Goal: Information Seeking & Learning: Learn about a topic

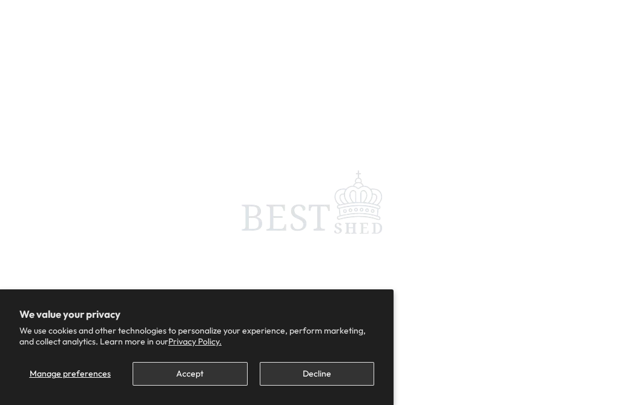
click at [332, 375] on button "Decline" at bounding box center [317, 374] width 114 height 24
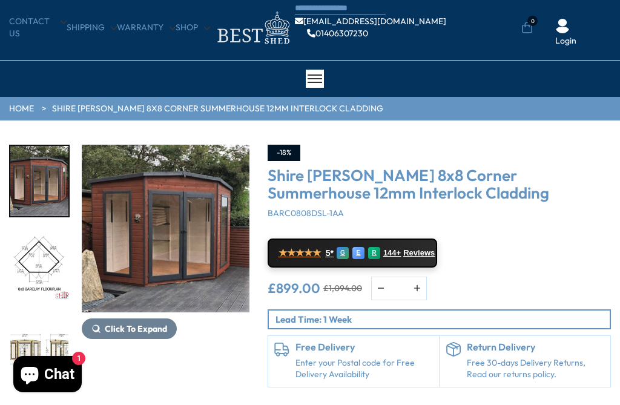
scroll to position [29, 0]
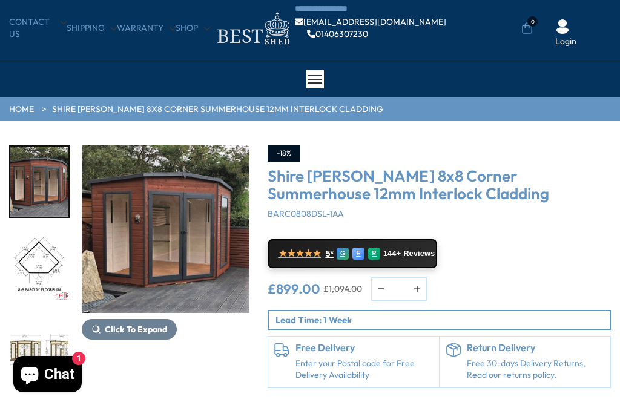
click at [105, 325] on span "Click To Expand" at bounding box center [136, 329] width 62 height 11
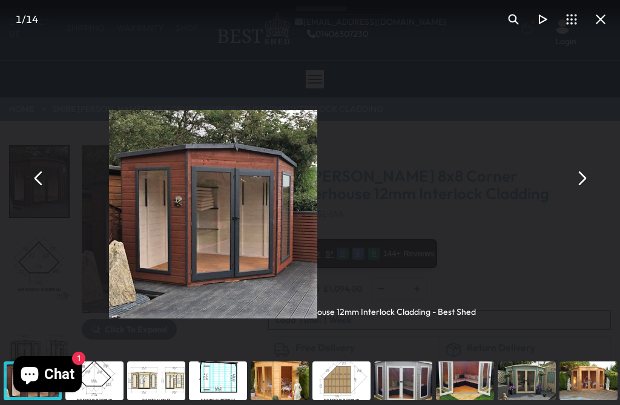
click at [114, 331] on div "Shire [PERSON_NAME] 8x8 Corner Summerhouse 12mm Interlock Cladding - Best Shed" at bounding box center [310, 178] width 620 height 356
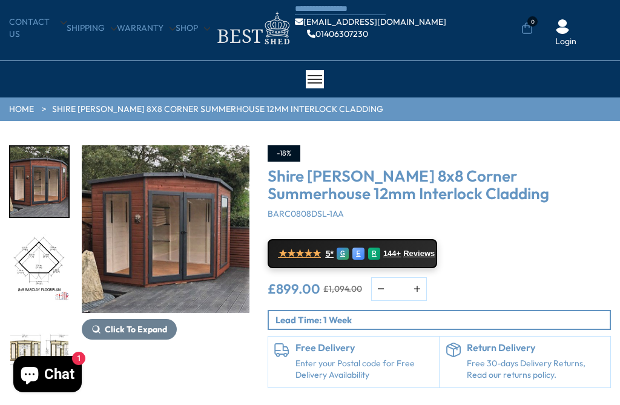
click at [106, 332] on span "Click To Expand" at bounding box center [136, 329] width 62 height 11
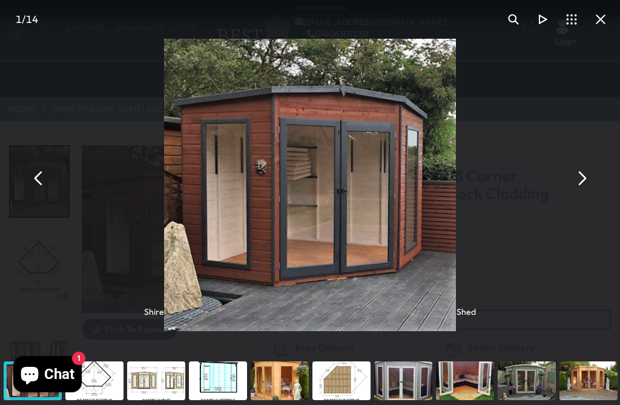
click at [582, 193] on button "You can close this modal content with the ESC key" at bounding box center [581, 178] width 29 height 29
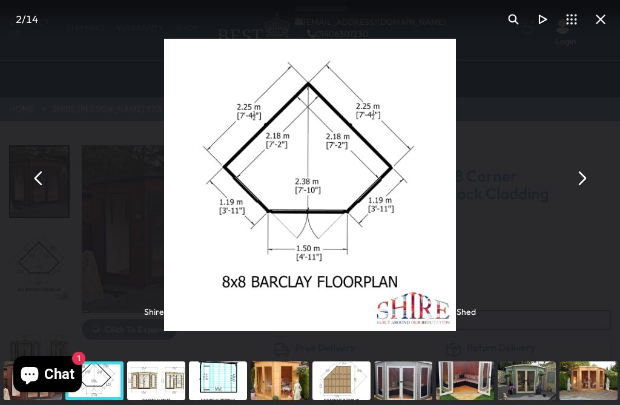
click at [590, 190] on button "You can close this modal content with the ESC key" at bounding box center [581, 178] width 29 height 29
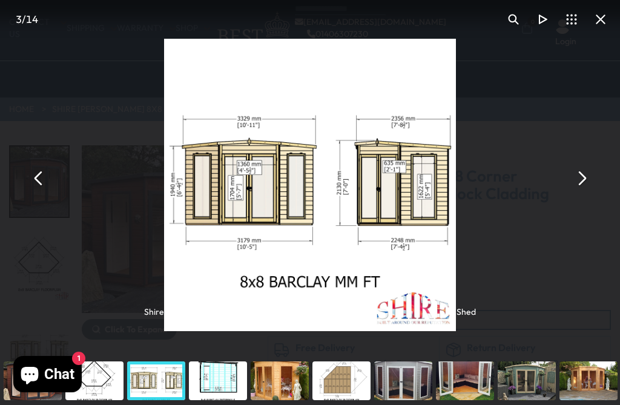
click at [595, 181] on div "Shire [PERSON_NAME] 8x8 Corner Summerhouse 12mm Interlock Cladding - Best Shed" at bounding box center [310, 178] width 620 height 356
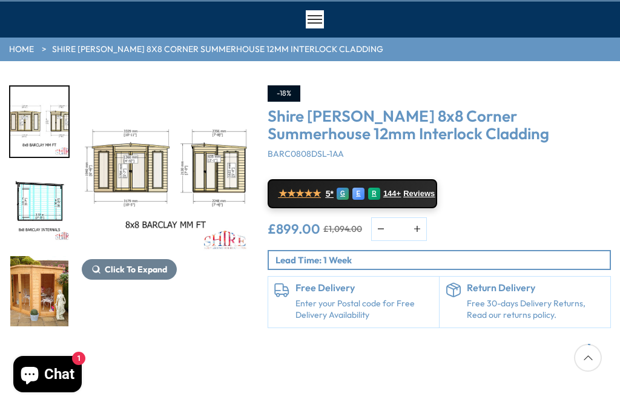
scroll to position [91, 0]
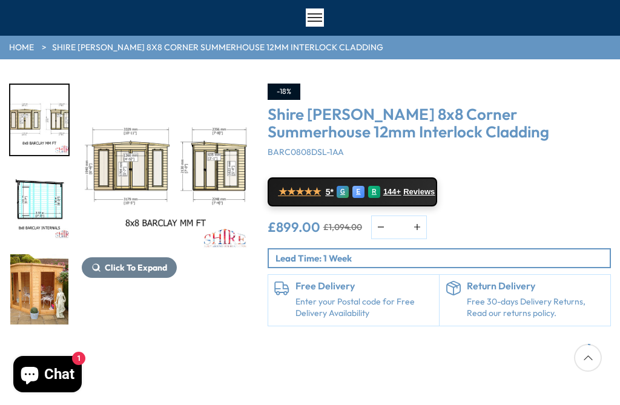
click at [116, 266] on span "Click To Expand" at bounding box center [136, 267] width 62 height 11
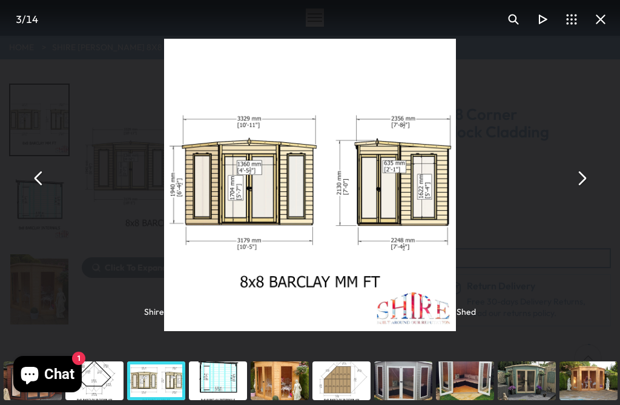
click at [583, 193] on button "You can close this modal content with the ESC key" at bounding box center [581, 178] width 29 height 29
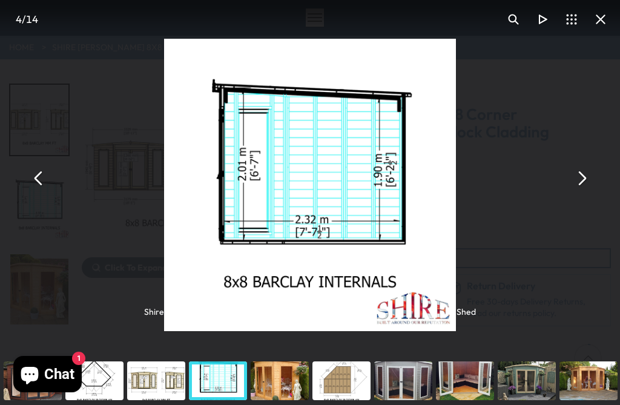
click at [581, 193] on button "You can close this modal content with the ESC key" at bounding box center [581, 178] width 29 height 29
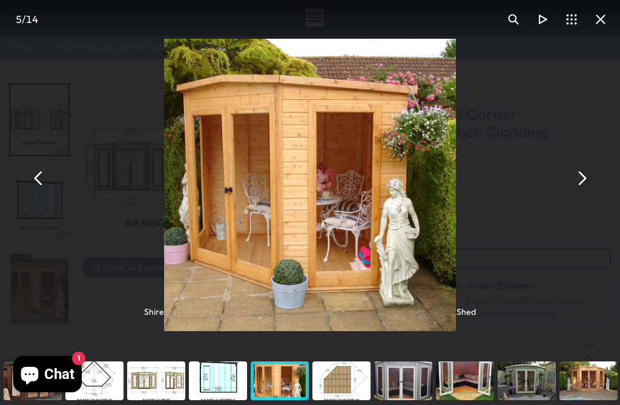
click at [578, 193] on button "You can close this modal content with the ESC key" at bounding box center [581, 178] width 29 height 29
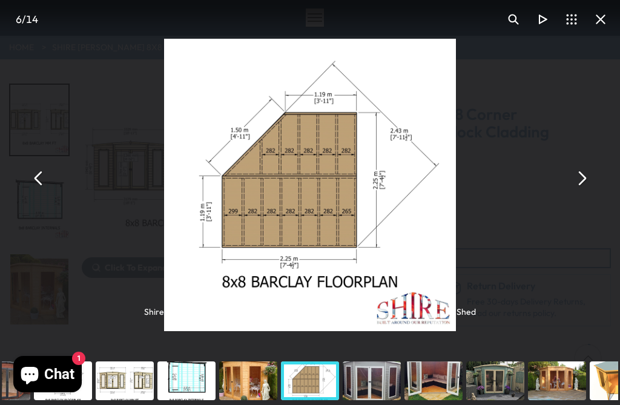
click at [583, 193] on button "You can close this modal content with the ESC key" at bounding box center [581, 178] width 29 height 29
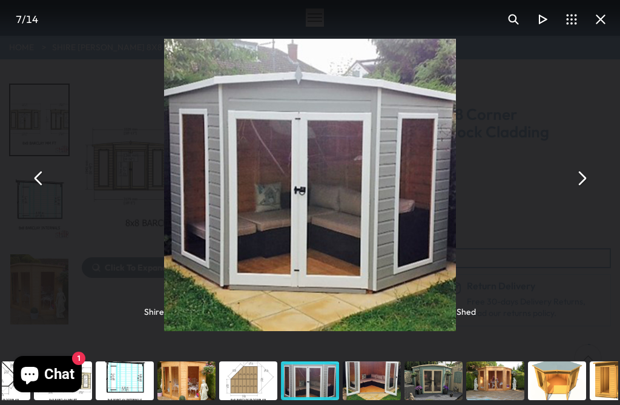
click at [580, 193] on button "You can close this modal content with the ESC key" at bounding box center [581, 178] width 29 height 29
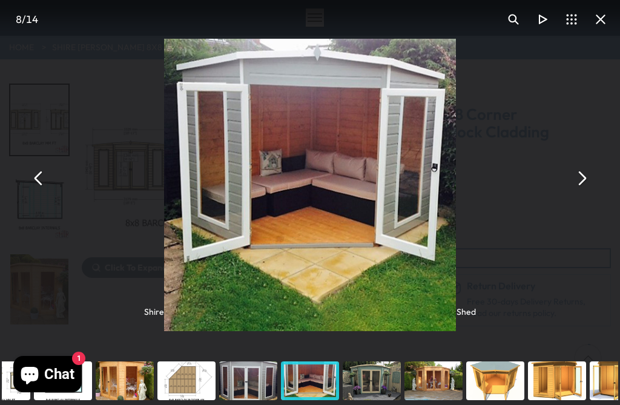
click at [582, 193] on button "You can close this modal content with the ESC key" at bounding box center [581, 178] width 29 height 29
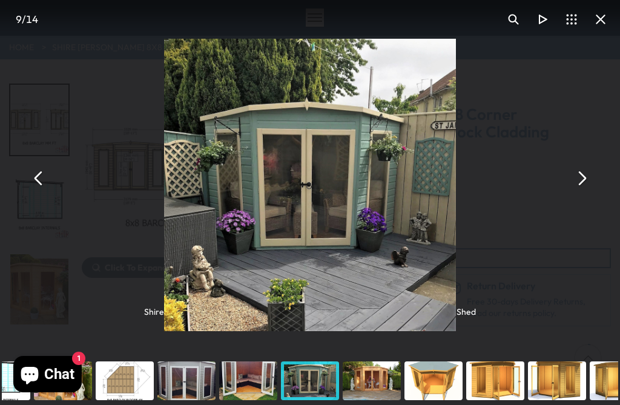
click at [594, 188] on div "Shire [PERSON_NAME] 8x8 Corner Summerhouse 12mm Interlock Cladding - Best Shed" at bounding box center [310, 178] width 620 height 356
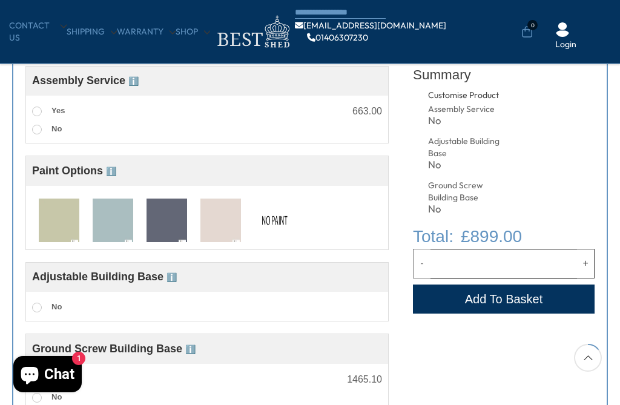
scroll to position [430, 0]
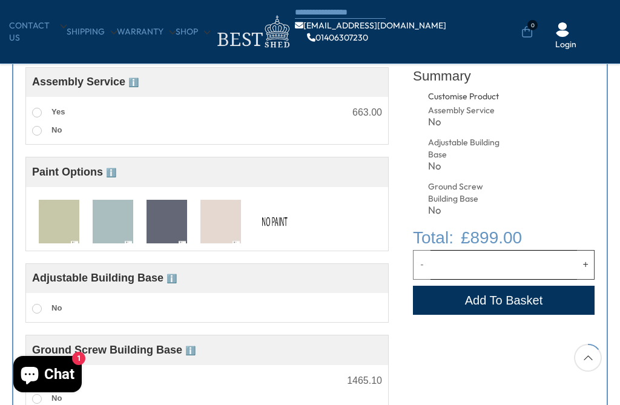
click at [51, 237] on img at bounding box center [59, 222] width 41 height 45
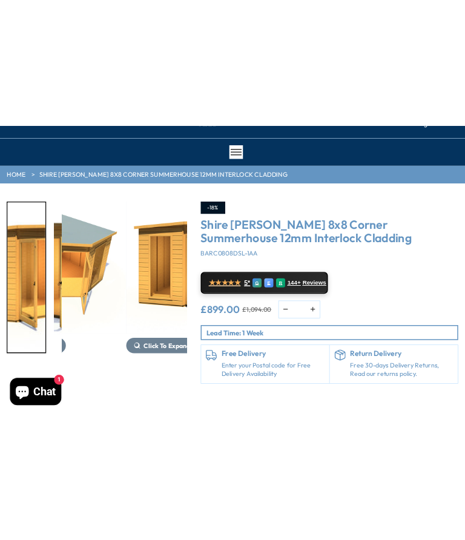
scroll to position [0, 0]
